Goal: Navigation & Orientation: Find specific page/section

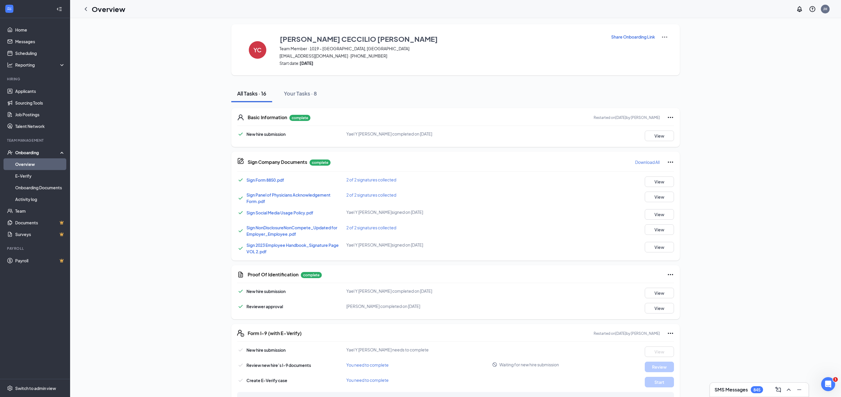
scroll to position [162, 0]
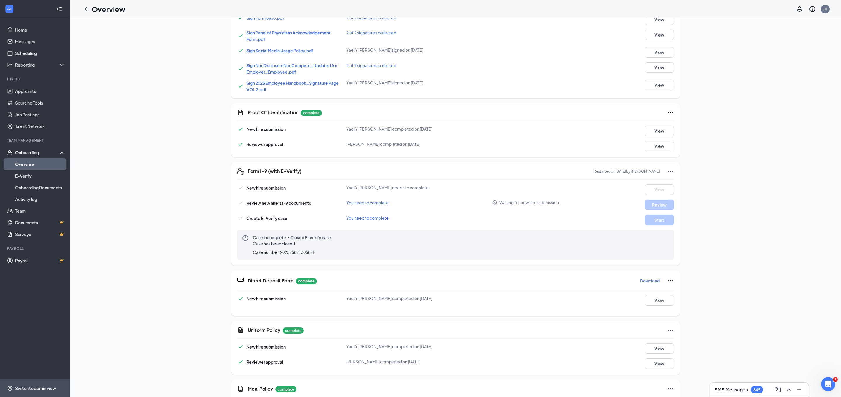
click at [36, 388] on div "Switch to admin view" at bounding box center [35, 388] width 41 height 6
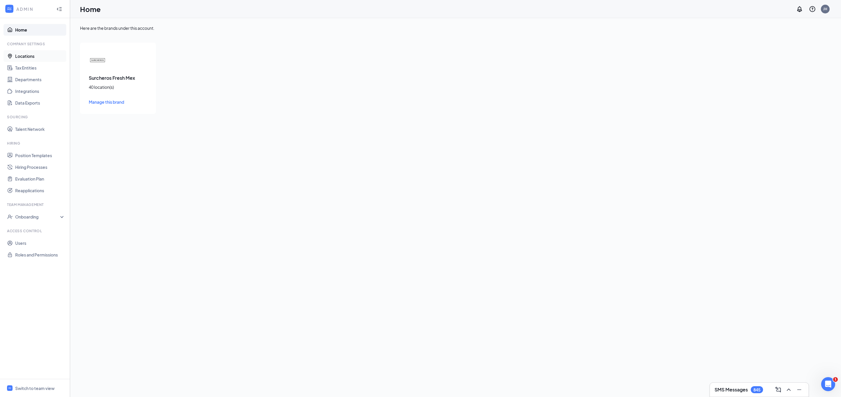
click at [31, 56] on link "Locations" at bounding box center [40, 56] width 50 height 12
click at [99, 109] on icon "SmallChevronDown" at bounding box center [98, 107] width 7 height 7
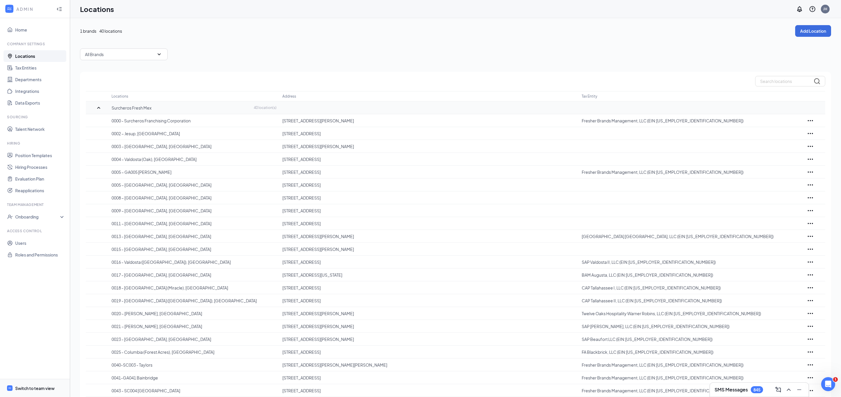
click at [32, 386] on div "Switch to team view" at bounding box center [34, 388] width 39 height 6
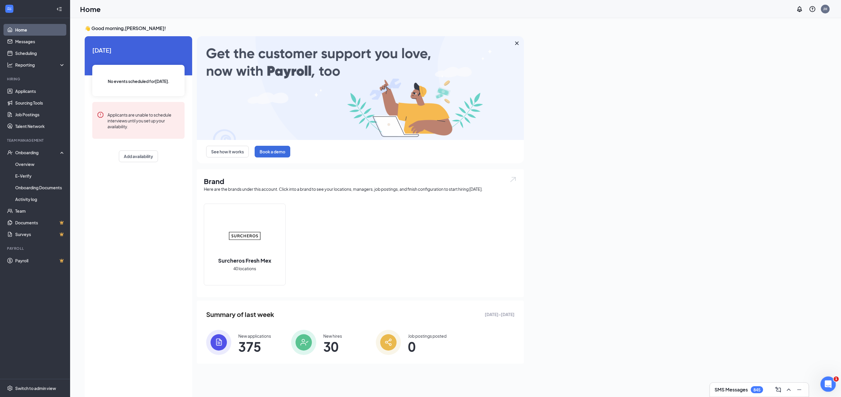
click at [823, 385] on div "Open Intercom Messenger" at bounding box center [827, 383] width 19 height 19
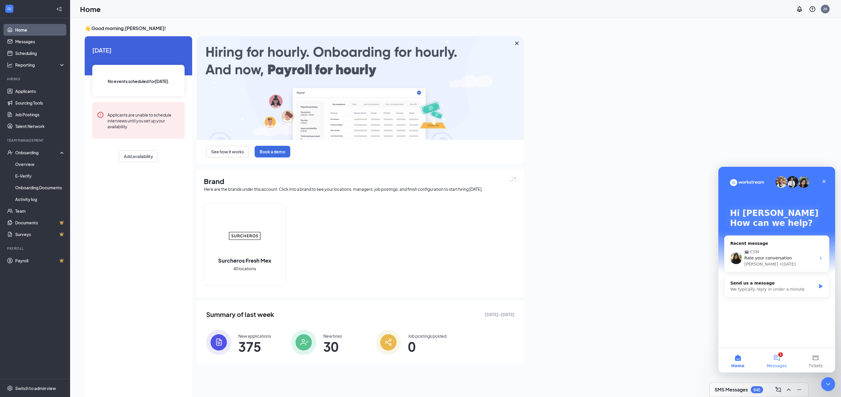
click at [781, 359] on button "1 Messages" at bounding box center [776, 360] width 39 height 23
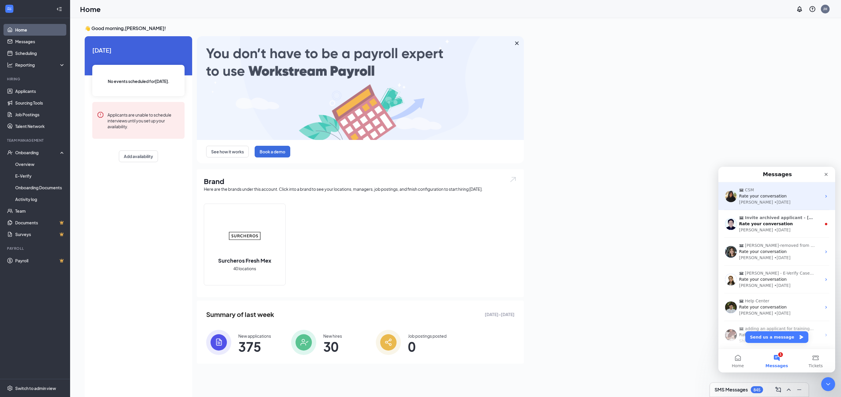
click at [786, 193] on div "Rate your conversation" at bounding box center [780, 196] width 82 height 6
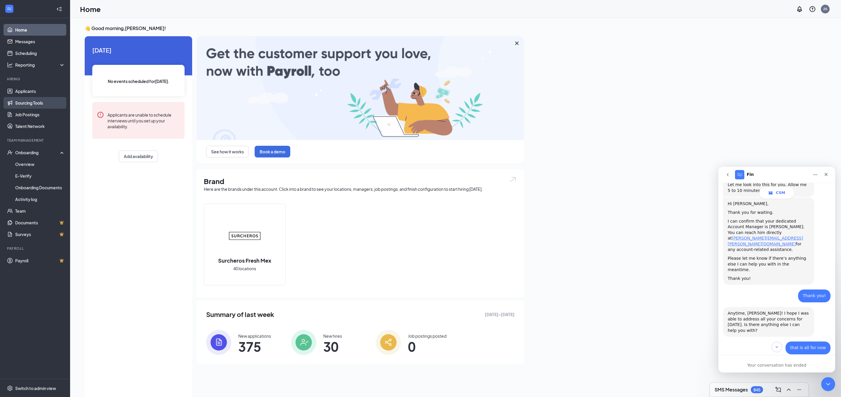
scroll to position [12, 0]
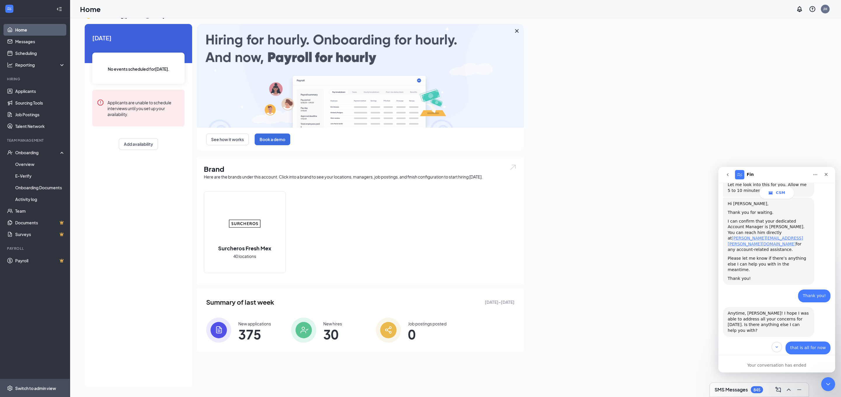
click at [30, 388] on div "Switch to admin view" at bounding box center [35, 388] width 41 height 6
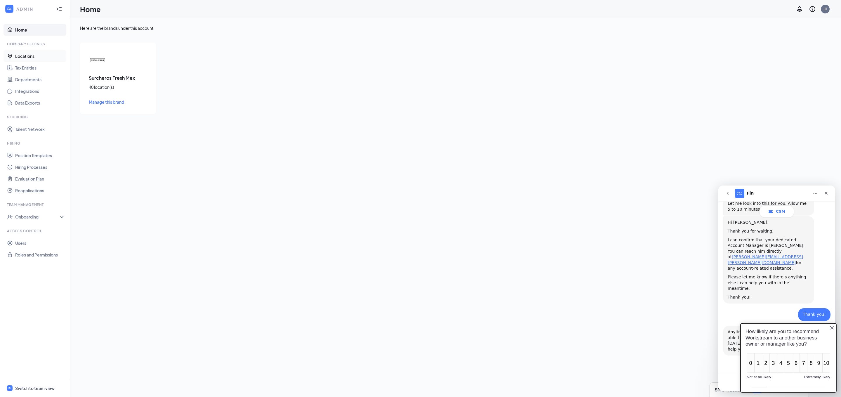
click at [23, 53] on link "Locations" at bounding box center [40, 56] width 50 height 12
click at [827, 191] on icon "Close" at bounding box center [826, 193] width 5 height 5
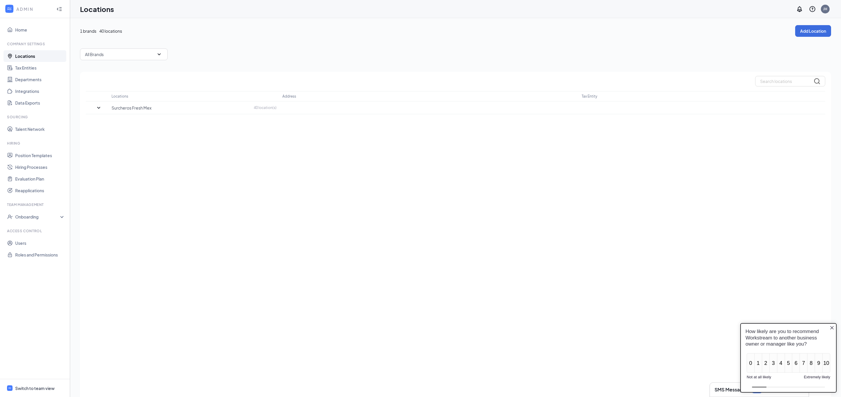
scroll to position [296, 0]
click at [98, 107] on icon "SmallChevronDown" at bounding box center [98, 107] width 7 height 7
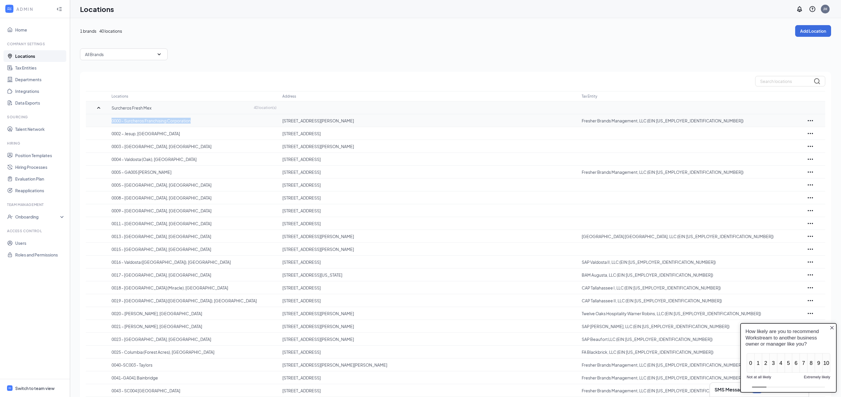
drag, startPoint x: 112, startPoint y: 120, endPoint x: 194, endPoint y: 121, distance: 82.1
click at [194, 121] on p "0000 - Surcheros Franchising Corporation" at bounding box center [194, 121] width 165 height 6
copy p "0000 - Surcheros Franchising Corporation"
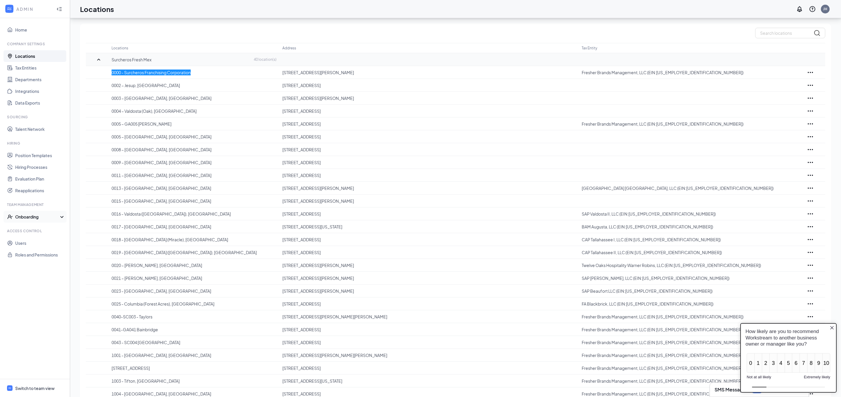
scroll to position [49, 0]
drag, startPoint x: 158, startPoint y: 121, endPoint x: 112, endPoint y: 122, distance: 46.5
click at [112, 122] on p "0005 – GA005 [PERSON_NAME]" at bounding box center [194, 123] width 165 height 6
copy p "0005 – GA005 [PERSON_NAME]"
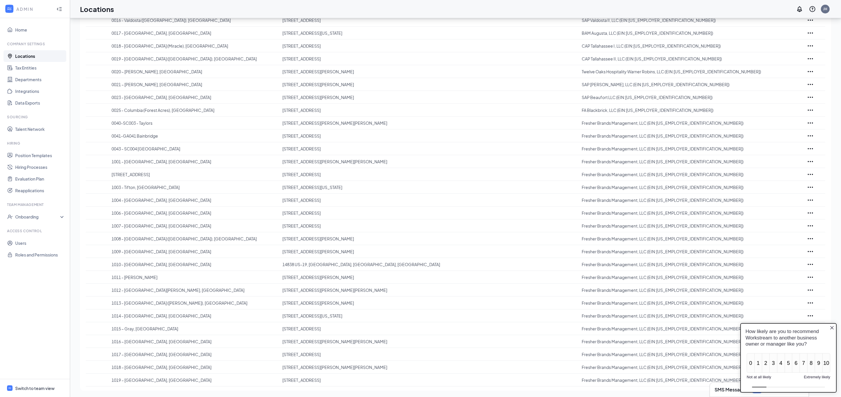
scroll to position [243, 0]
drag, startPoint x: 153, startPoint y: 121, endPoint x: 111, endPoint y: 121, distance: 41.5
click at [112, 121] on p "0040-SC003 - Taylors" at bounding box center [194, 122] width 165 height 6
copy p "0040-SC003 - Taylors"
drag, startPoint x: 148, startPoint y: 135, endPoint x: 110, endPoint y: 136, distance: 38.6
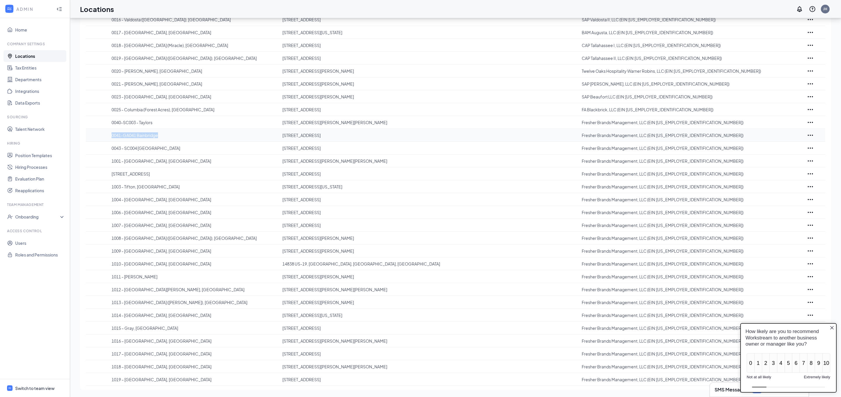
click at [110, 136] on tr "0041-GA041 Bainbridge [STREET_ADDRESS] Fresher Brands Management, LLC (EIN:[US_…" at bounding box center [456, 135] width 740 height 13
copy p "0041-GA041 Bainbridge"
drag, startPoint x: 169, startPoint y: 147, endPoint x: 110, endPoint y: 152, distance: 58.9
click at [112, 147] on p "0043 - SC004 [GEOGRAPHIC_DATA]" at bounding box center [194, 148] width 165 height 6
copy p "0043 - SC004 [GEOGRAPHIC_DATA]"
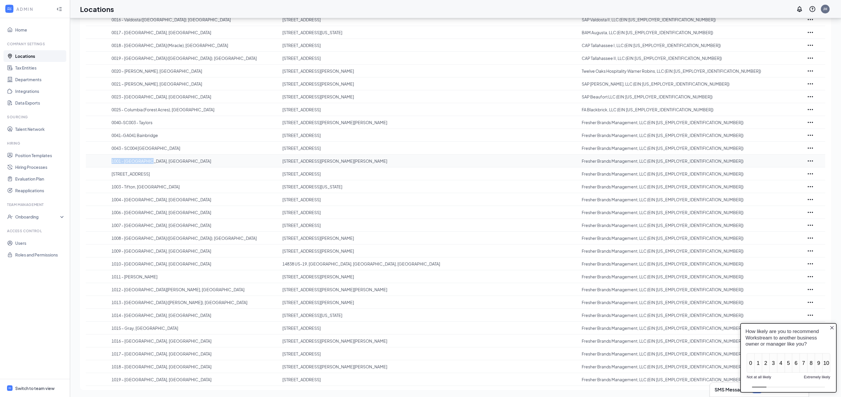
drag, startPoint x: 151, startPoint y: 160, endPoint x: 109, endPoint y: 166, distance: 42.4
click at [111, 162] on tr "[GEOGRAPHIC_DATA][PERSON_NAME] [STREET_ADDRESS][PERSON_NAME][PERSON_NAME] Fresh…" at bounding box center [456, 161] width 740 height 13
copy p "1001 - [GEOGRAPHIC_DATA], [GEOGRAPHIC_DATA]"
drag, startPoint x: 155, startPoint y: 173, endPoint x: 108, endPoint y: 174, distance: 46.5
click at [109, 174] on tr "[STREET_ADDRESS] [STREET_ADDRESS] Fresher Brands Management, LLC (EIN:[US_EMPLO…" at bounding box center [456, 173] width 740 height 13
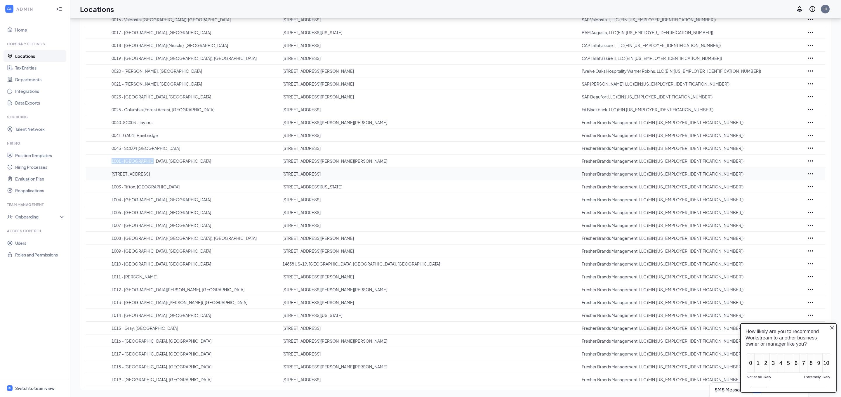
copy p "[STREET_ADDRESS]"
click at [146, 187] on p "1003 - Tifton, [GEOGRAPHIC_DATA]" at bounding box center [194, 187] width 165 height 6
drag, startPoint x: 141, startPoint y: 187, endPoint x: 110, endPoint y: 188, distance: 30.7
click at [110, 188] on tr "1003 - Tifton, [GEOGRAPHIC_DATA] [STREET_ADDRESS][US_STATE] Fresher Brands Mana…" at bounding box center [456, 186] width 740 height 13
copy p "1003 - Tifton, [GEOGRAPHIC_DATA]"
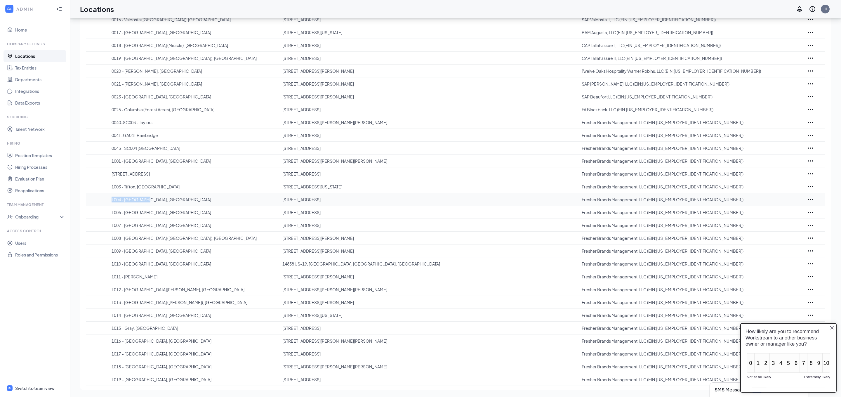
drag, startPoint x: 144, startPoint y: 200, endPoint x: 110, endPoint y: 201, distance: 34.2
click at [109, 200] on tr "1004 - [GEOGRAPHIC_DATA], [GEOGRAPHIC_DATA] [STREET_ADDRESS] Fresher Brands Man…" at bounding box center [456, 199] width 740 height 13
copy p "1004 - [GEOGRAPHIC_DATA], [GEOGRAPHIC_DATA]"
drag, startPoint x: 149, startPoint y: 211, endPoint x: 111, endPoint y: 214, distance: 38.0
click at [112, 213] on p "1006 - [GEOGRAPHIC_DATA], [GEOGRAPHIC_DATA]" at bounding box center [194, 212] width 165 height 6
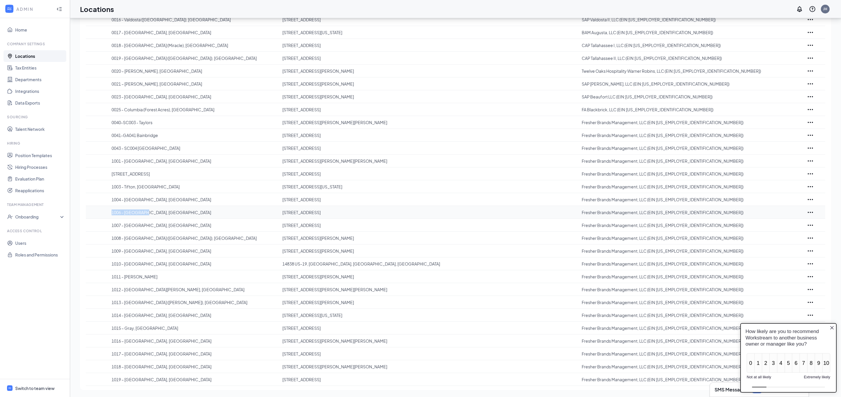
copy p "1006 - [GEOGRAPHIC_DATA], [GEOGRAPHIC_DATA]"
drag, startPoint x: 150, startPoint y: 225, endPoint x: 108, endPoint y: 226, distance: 42.4
click at [108, 226] on tr "1007 - [GEOGRAPHIC_DATA], [GEOGRAPHIC_DATA] [STREET_ADDRESS] Fresher Brands Man…" at bounding box center [456, 225] width 740 height 13
drag, startPoint x: 163, startPoint y: 239, endPoint x: 107, endPoint y: 240, distance: 56.1
click at [107, 240] on tr "1008 - [GEOGRAPHIC_DATA] ([GEOGRAPHIC_DATA]), [GEOGRAPHIC_DATA] [STREET_ADDRESS…" at bounding box center [456, 238] width 740 height 13
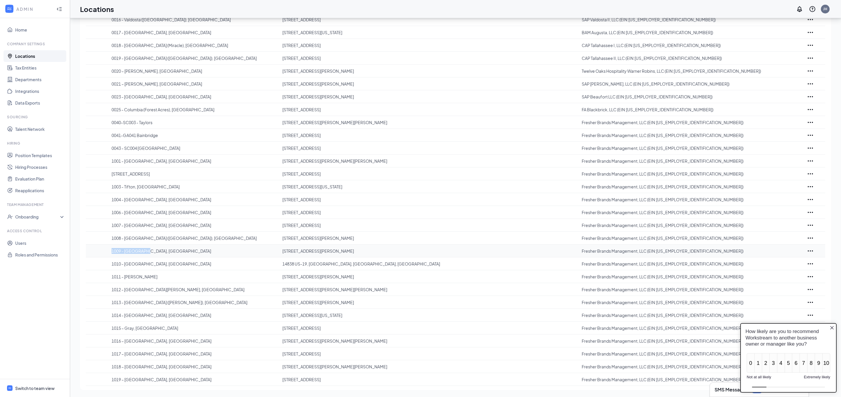
drag, startPoint x: 148, startPoint y: 252, endPoint x: 110, endPoint y: 254, distance: 38.6
click at [109, 253] on tr "[GEOGRAPHIC_DATA] [STREET_ADDRESS][PERSON_NAME] Fresher Brands Management, LLC …" at bounding box center [456, 250] width 740 height 13
drag, startPoint x: 157, startPoint y: 264, endPoint x: 109, endPoint y: 266, distance: 48.2
click at [110, 265] on tr "[GEOGRAPHIC_DATA] US-19, [GEOGRAPHIC_DATA], [GEOGRAPHIC_DATA] Fresher Brands Ma…" at bounding box center [456, 263] width 740 height 13
drag, startPoint x: 151, startPoint y: 275, endPoint x: 109, endPoint y: 278, distance: 42.2
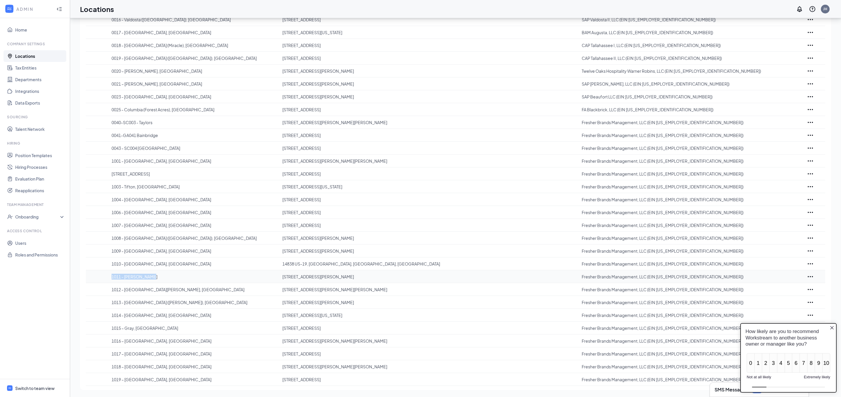
click at [110, 278] on tr "1011 - [PERSON_NAME], Ga [STREET_ADDRESS][PERSON_NAME] Fresher Brands Managemen…" at bounding box center [456, 276] width 740 height 13
drag, startPoint x: 167, startPoint y: 289, endPoint x: 108, endPoint y: 290, distance: 59.0
click at [109, 291] on tr "[STREET_ADDRESS][GEOGRAPHIC_DATA][PERSON_NAME][STREET_ADDRESS][PERSON_NAME][PER…" at bounding box center [456, 289] width 740 height 13
drag, startPoint x: 157, startPoint y: 302, endPoint x: 108, endPoint y: 302, distance: 48.2
click at [109, 302] on tr "1013 - [GEOGRAPHIC_DATA] ([PERSON_NAME]), Ga [STREET_ADDRESS][PERSON_NAME] Fres…" at bounding box center [456, 302] width 740 height 13
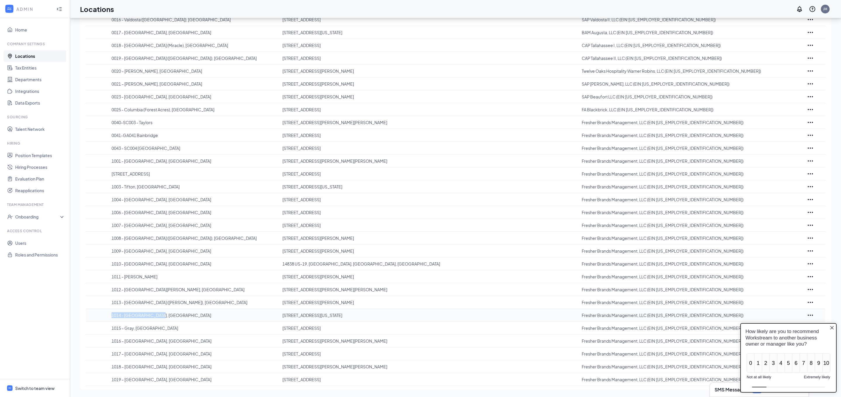
drag, startPoint x: 154, startPoint y: 313, endPoint x: 110, endPoint y: 315, distance: 43.9
click at [109, 315] on tr "[GEOGRAPHIC_DATA][STREET_ADDRESS][US_STATE][GEOGRAPHIC_DATA] Fresher Brands Man…" at bounding box center [456, 315] width 740 height 13
drag, startPoint x: 140, startPoint y: 327, endPoint x: 109, endPoint y: 329, distance: 31.0
click at [109, 329] on tr "1015 – Gray, [GEOGRAPHIC_DATA] [STREET_ADDRESS] Fresher Brands Management, LLC …" at bounding box center [456, 328] width 740 height 13
drag, startPoint x: 169, startPoint y: 341, endPoint x: 106, endPoint y: 341, distance: 63.1
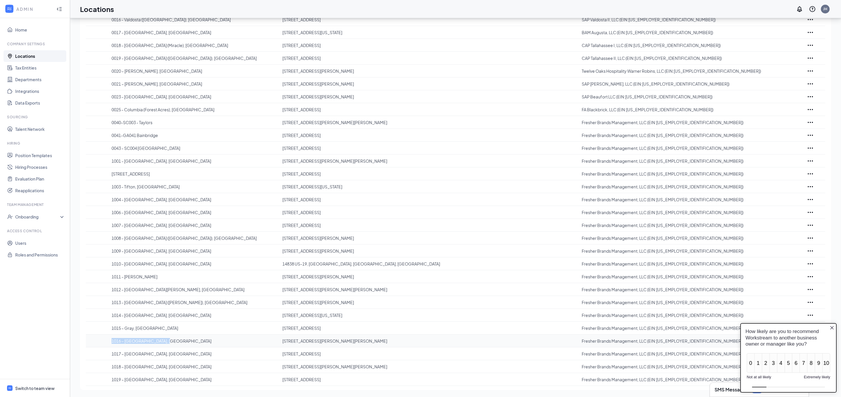
click at [106, 342] on tr "1016 – [GEOGRAPHIC_DATA], [GEOGRAPHIC_DATA] [STREET_ADDRESS][PERSON_NAME] Fresh…" at bounding box center [456, 340] width 740 height 13
drag, startPoint x: 156, startPoint y: 354, endPoint x: 109, endPoint y: 354, distance: 47.0
click at [109, 355] on tr "1017 – [GEOGRAPHIC_DATA][STREET_ADDRESS][GEOGRAPHIC_DATA] Fresher Brands Manage…" at bounding box center [456, 353] width 740 height 13
drag, startPoint x: 152, startPoint y: 367, endPoint x: 109, endPoint y: 368, distance: 43.8
click at [106, 367] on tr "1018 – [GEOGRAPHIC_DATA], [GEOGRAPHIC_DATA] [STREET_ADDRESS][PERSON_NAME][PERSO…" at bounding box center [456, 366] width 740 height 13
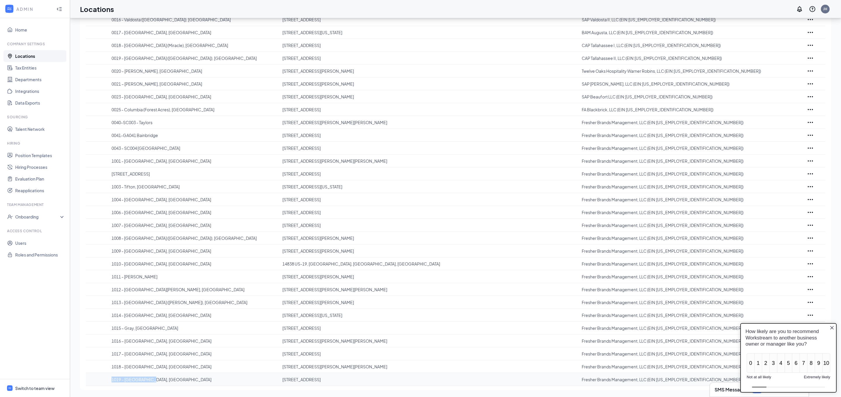
drag, startPoint x: 154, startPoint y: 378, endPoint x: 106, endPoint y: 379, distance: 47.9
click at [107, 380] on tr "1019 – [GEOGRAPHIC_DATA], [GEOGRAPHIC_DATA] [STREET_ADDRESS] Fresher Brands Man…" at bounding box center [456, 379] width 740 height 13
click at [832, 329] on icon "Close button" at bounding box center [832, 327] width 5 height 5
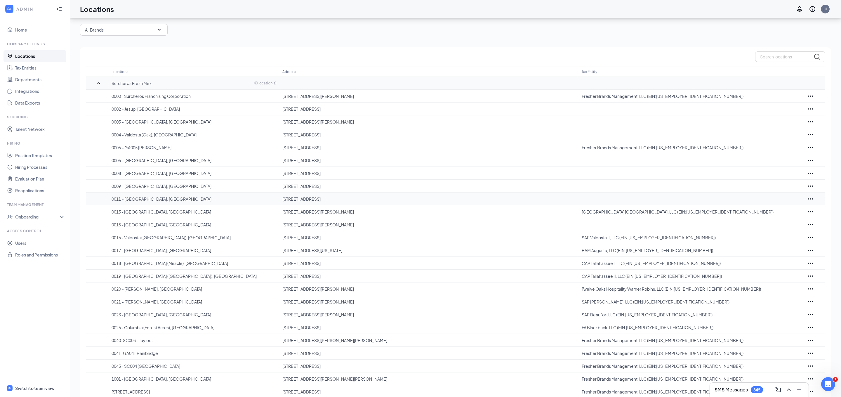
scroll to position [21, 0]
click at [20, 30] on link "Home" at bounding box center [40, 30] width 50 height 12
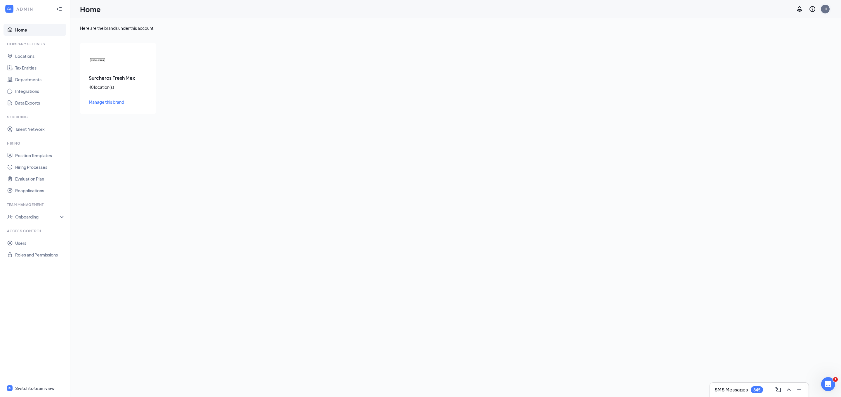
click at [826, 10] on div "JH" at bounding box center [825, 8] width 4 height 5
click at [38, 384] on span "Switch to team view" at bounding box center [40, 388] width 50 height 18
